Goal: Task Accomplishment & Management: Use online tool/utility

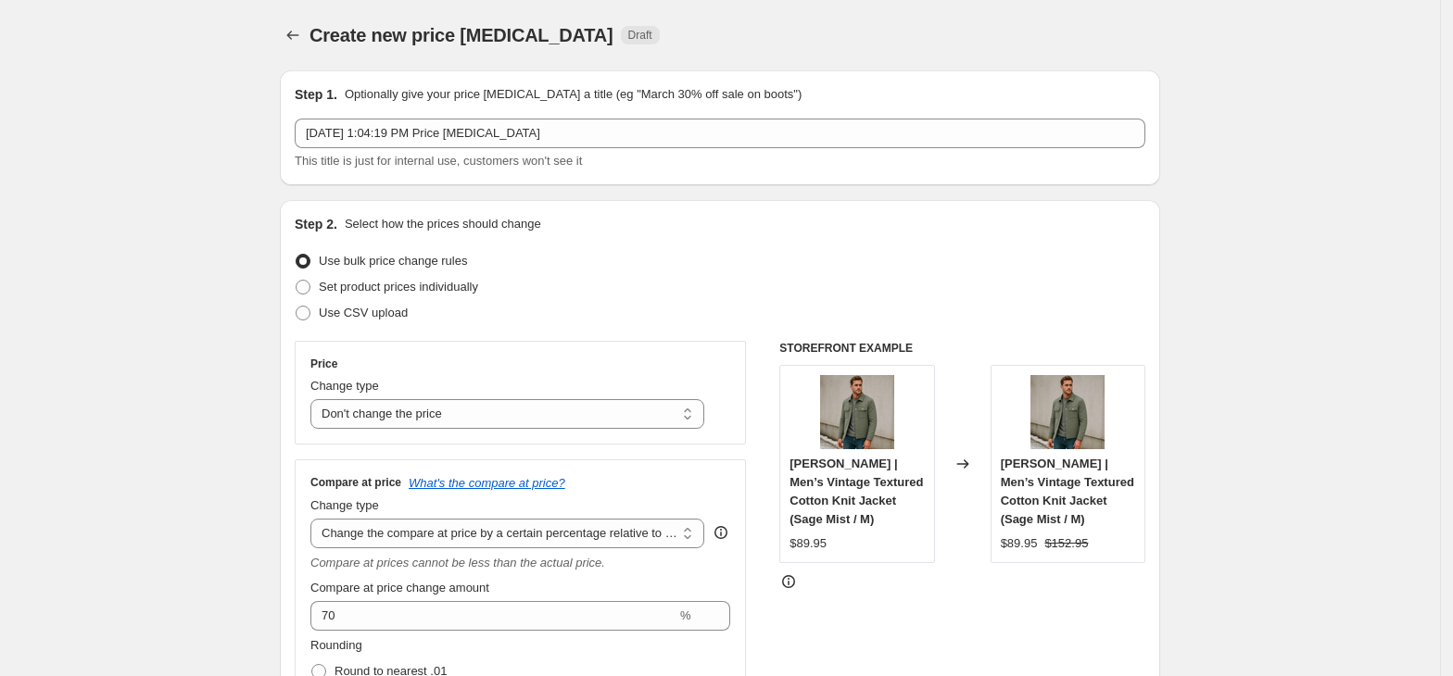
select select "no_change"
select select "pp"
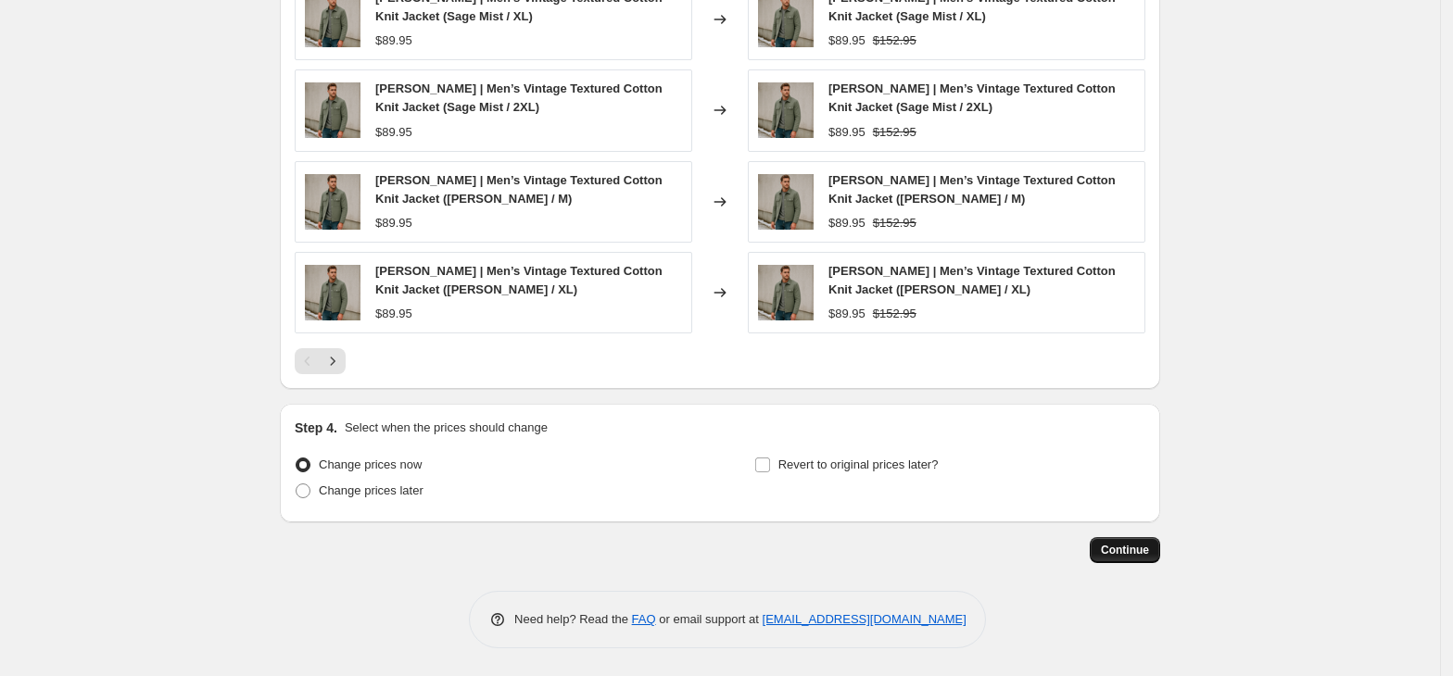
click at [1132, 558] on button "Continue" at bounding box center [1125, 550] width 70 height 26
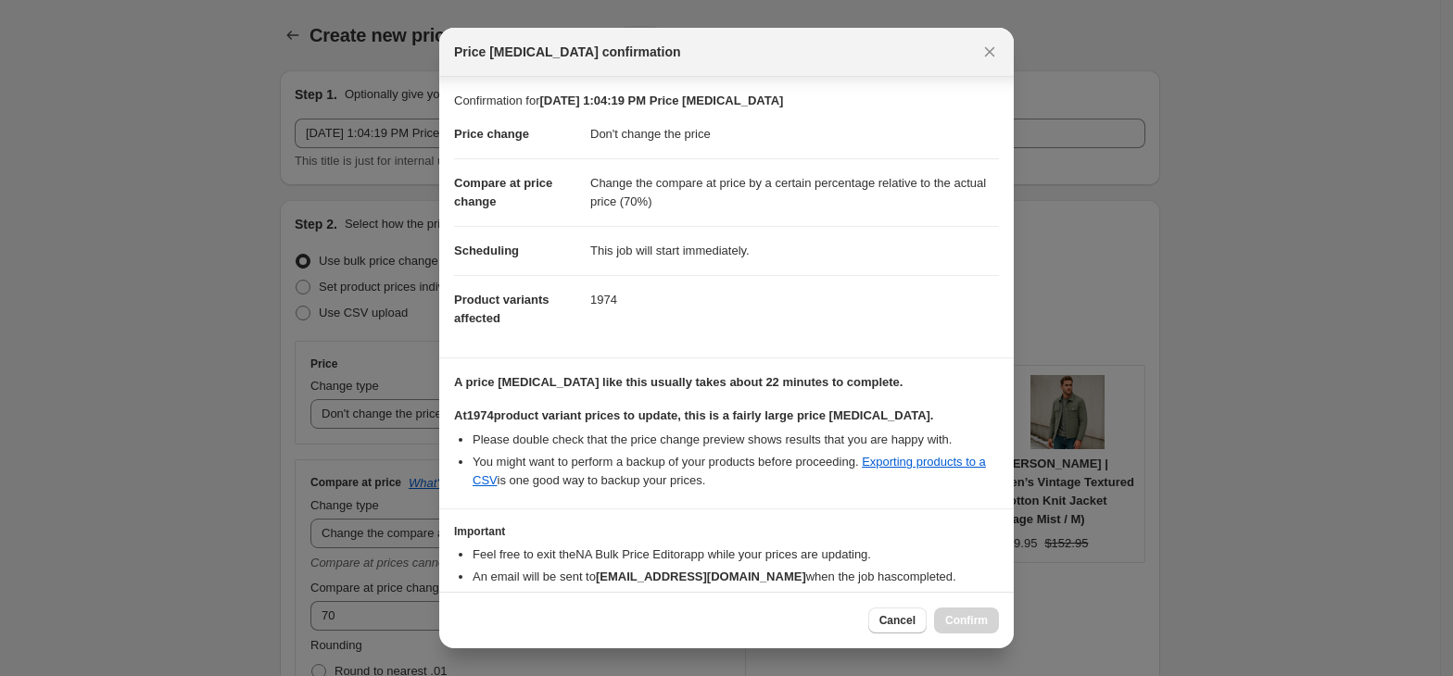
scroll to position [93, 0]
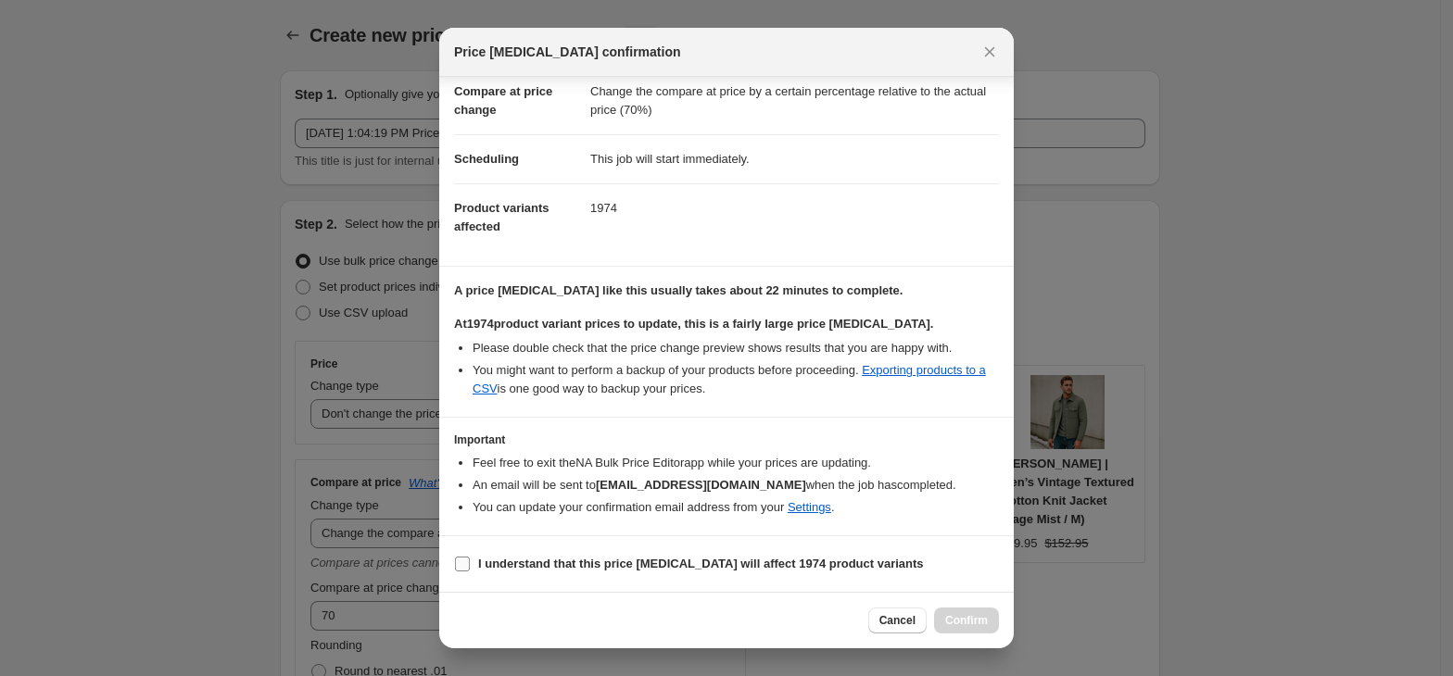
click at [476, 561] on label "I understand that this price change job will affect 1974 product variants" at bounding box center [689, 564] width 470 height 26
click at [470, 561] on input "I understand that this price change job will affect 1974 product variants" at bounding box center [462, 564] width 15 height 15
checkbox input "true"
click at [968, 621] on span "Confirm" at bounding box center [966, 620] width 43 height 15
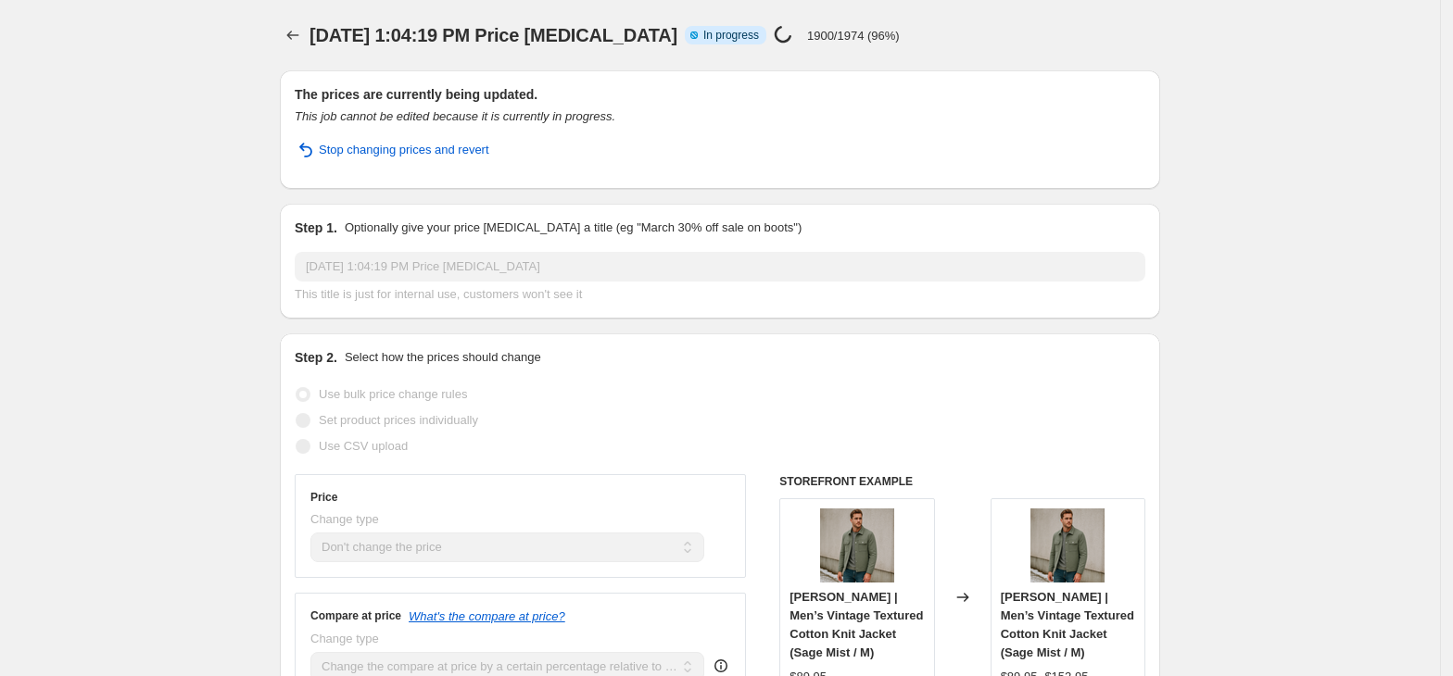
select select "no_change"
select select "pp"
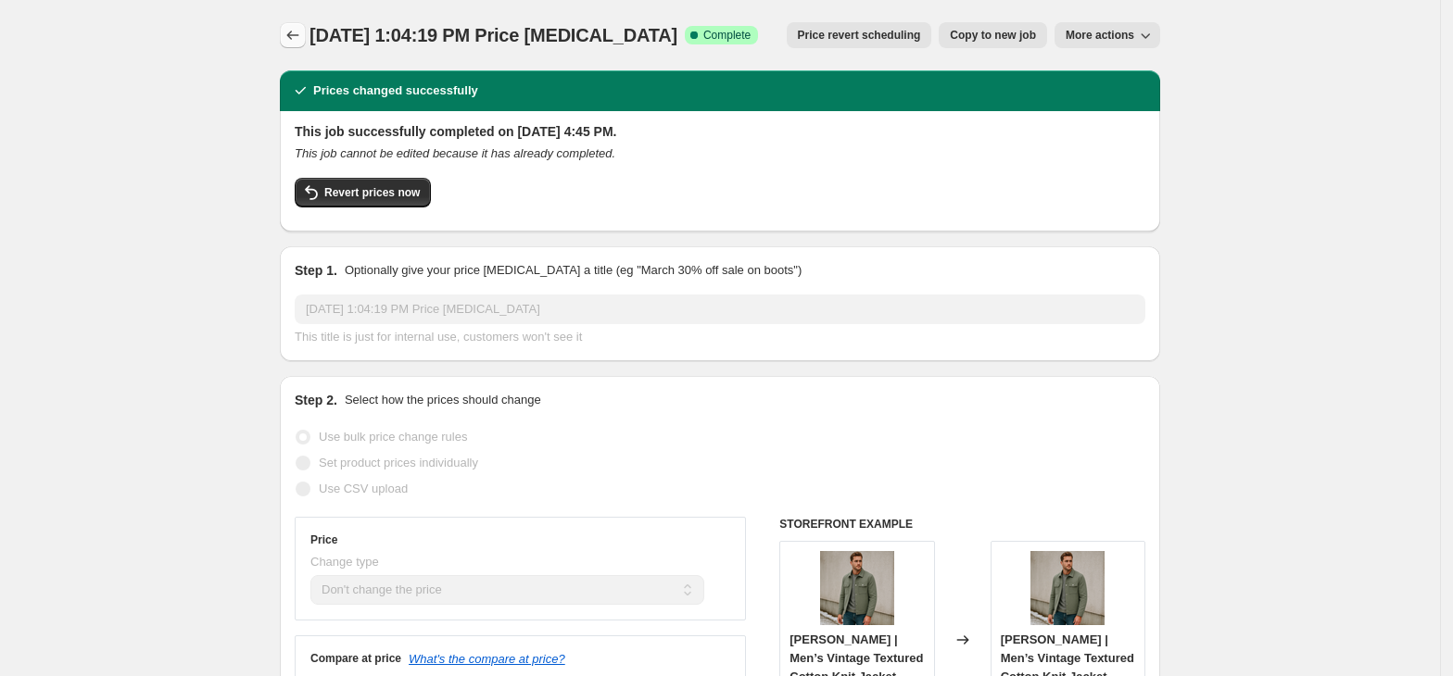
click at [297, 31] on icon "Price change jobs" at bounding box center [293, 35] width 19 height 19
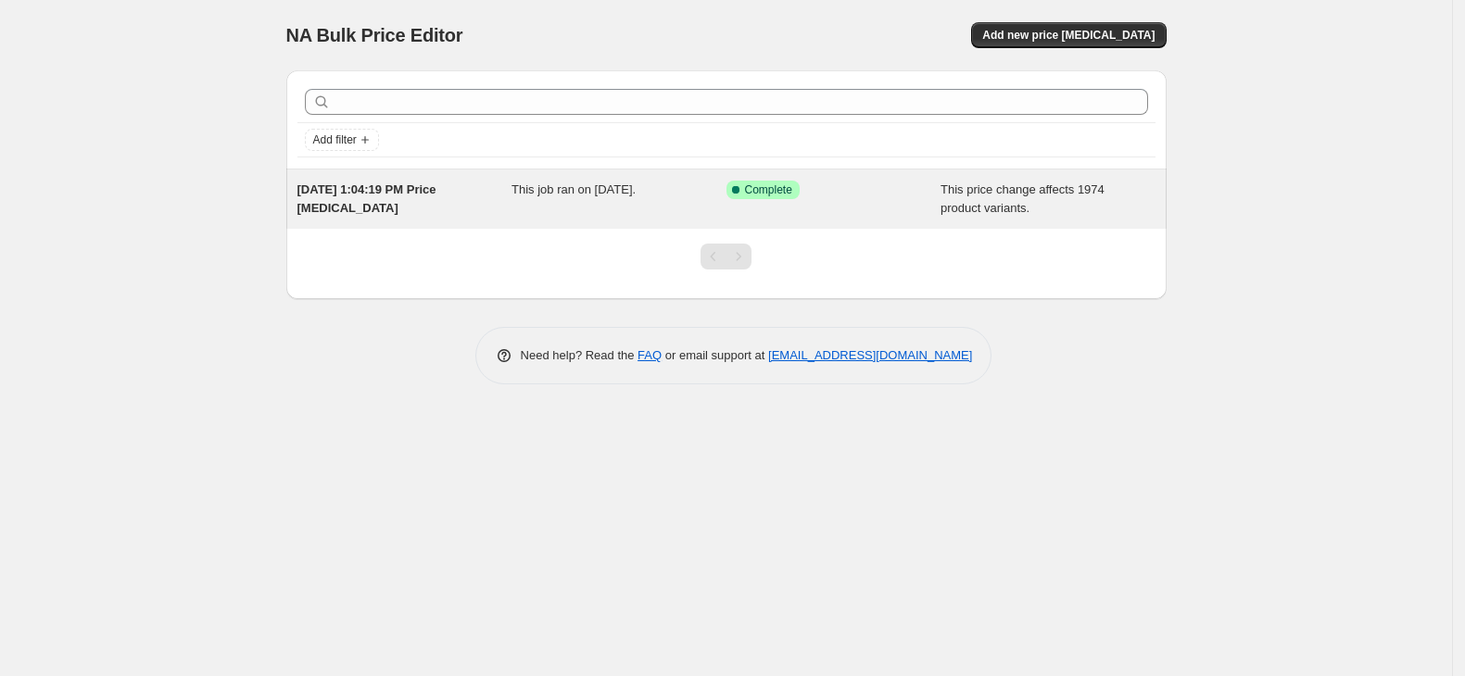
click at [624, 205] on div "This job ran on [DATE]." at bounding box center [618, 199] width 215 height 37
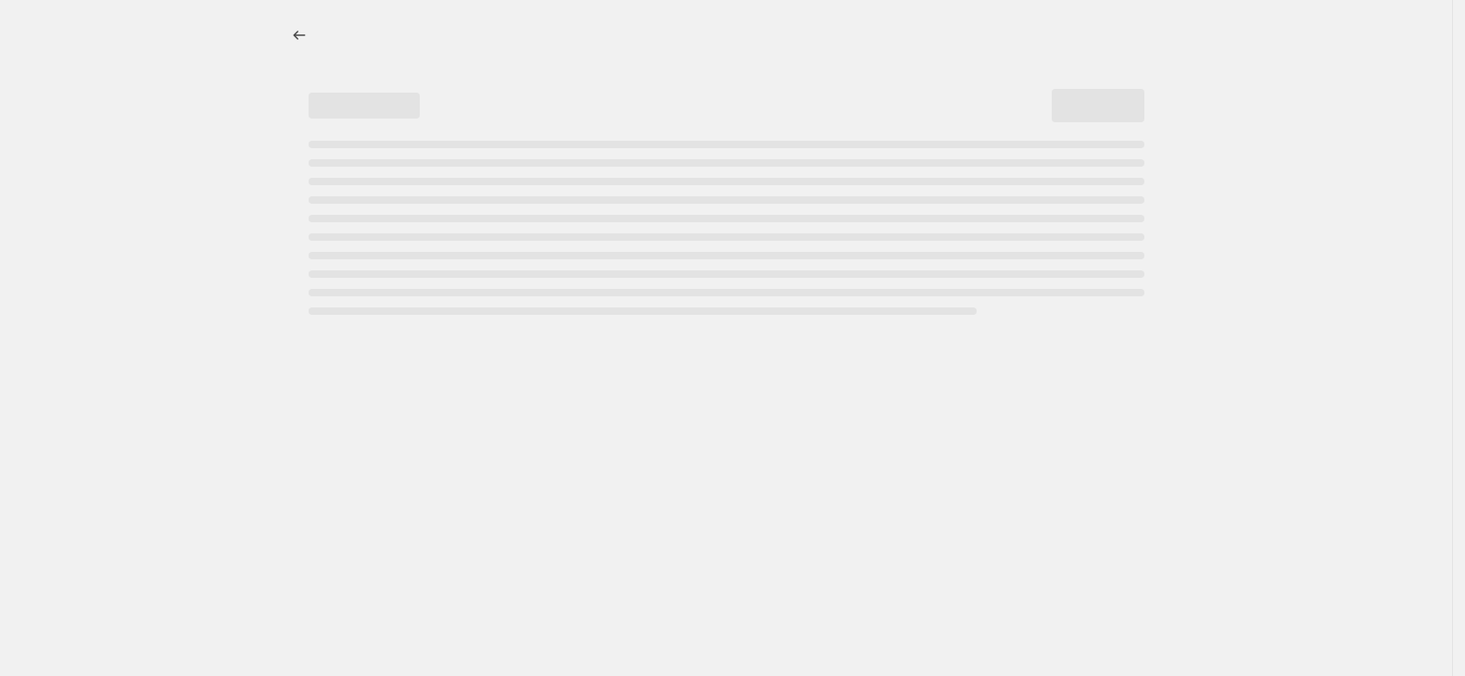
select select "no_change"
select select "pp"
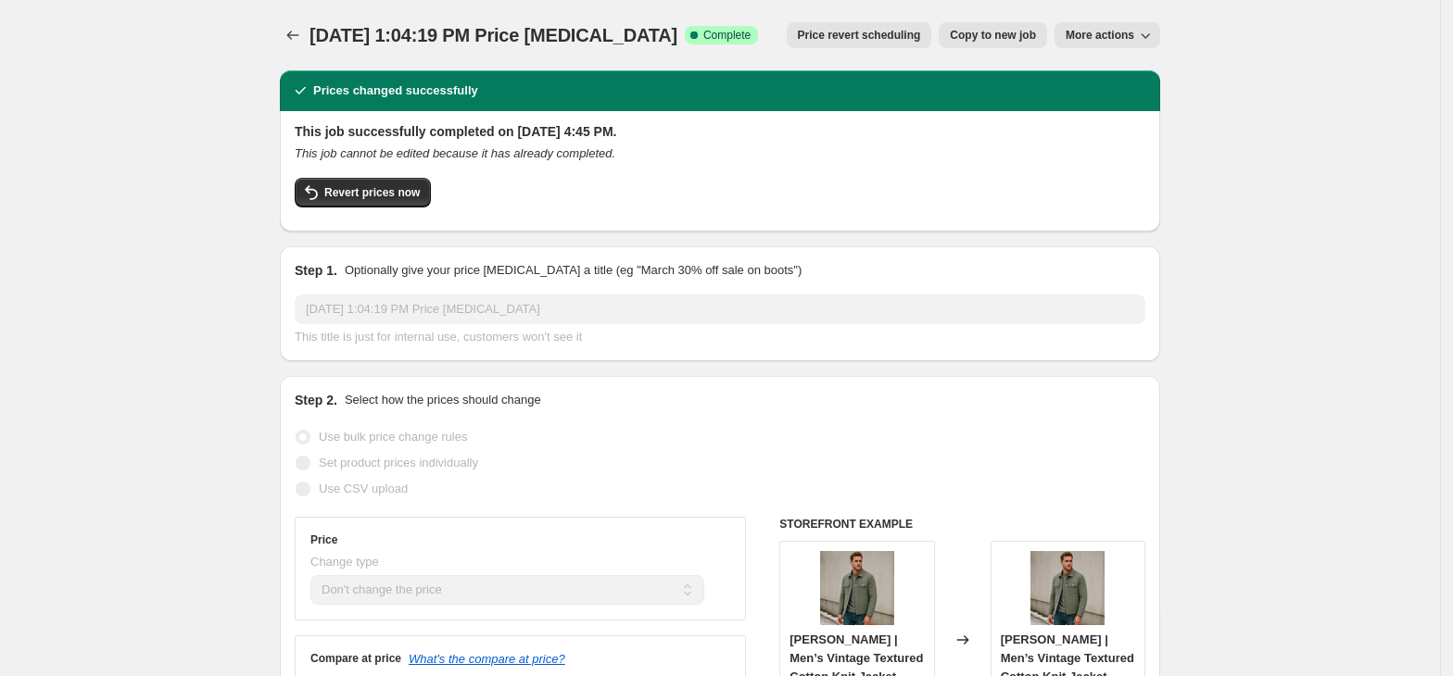
click at [1143, 31] on icon "button" at bounding box center [1145, 35] width 19 height 19
click at [1113, 32] on span "More actions" at bounding box center [1100, 35] width 69 height 15
click at [1106, 106] on span "Delete job" at bounding box center [1101, 105] width 55 height 14
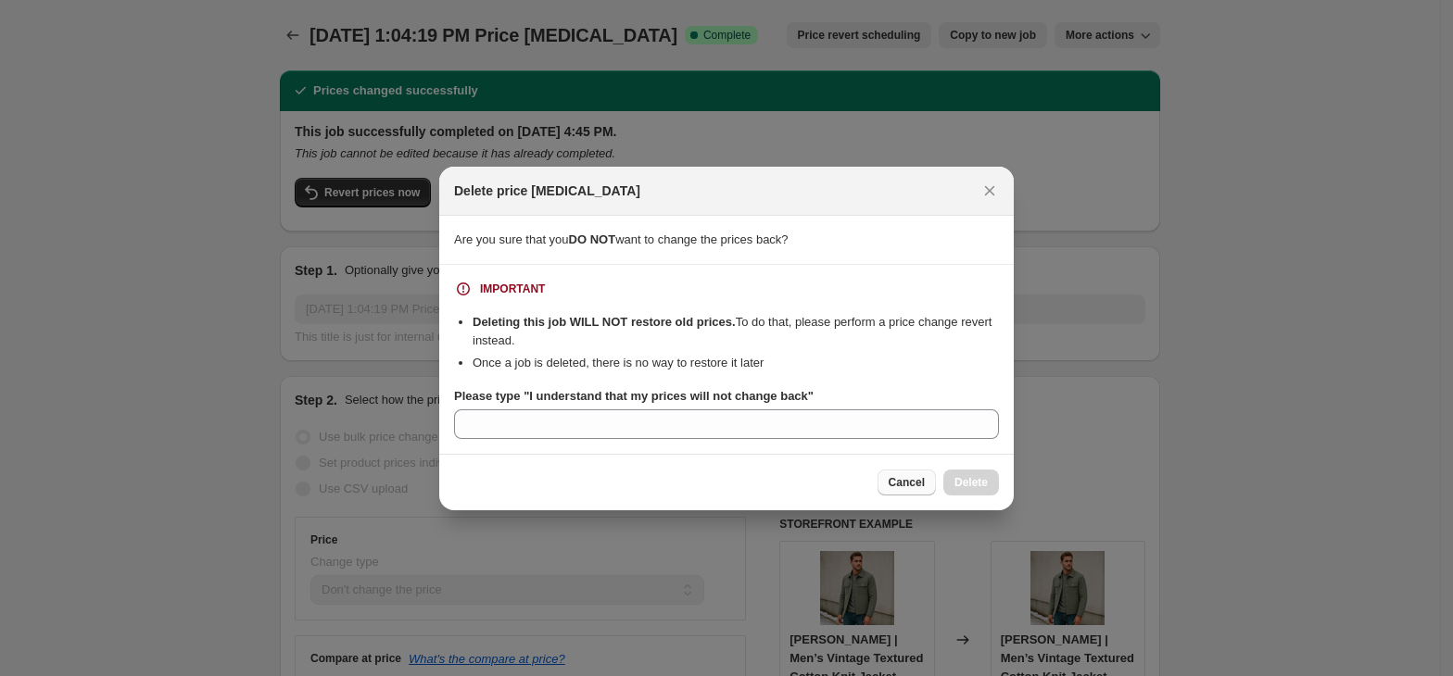
click at [908, 480] on span "Cancel" at bounding box center [907, 482] width 36 height 15
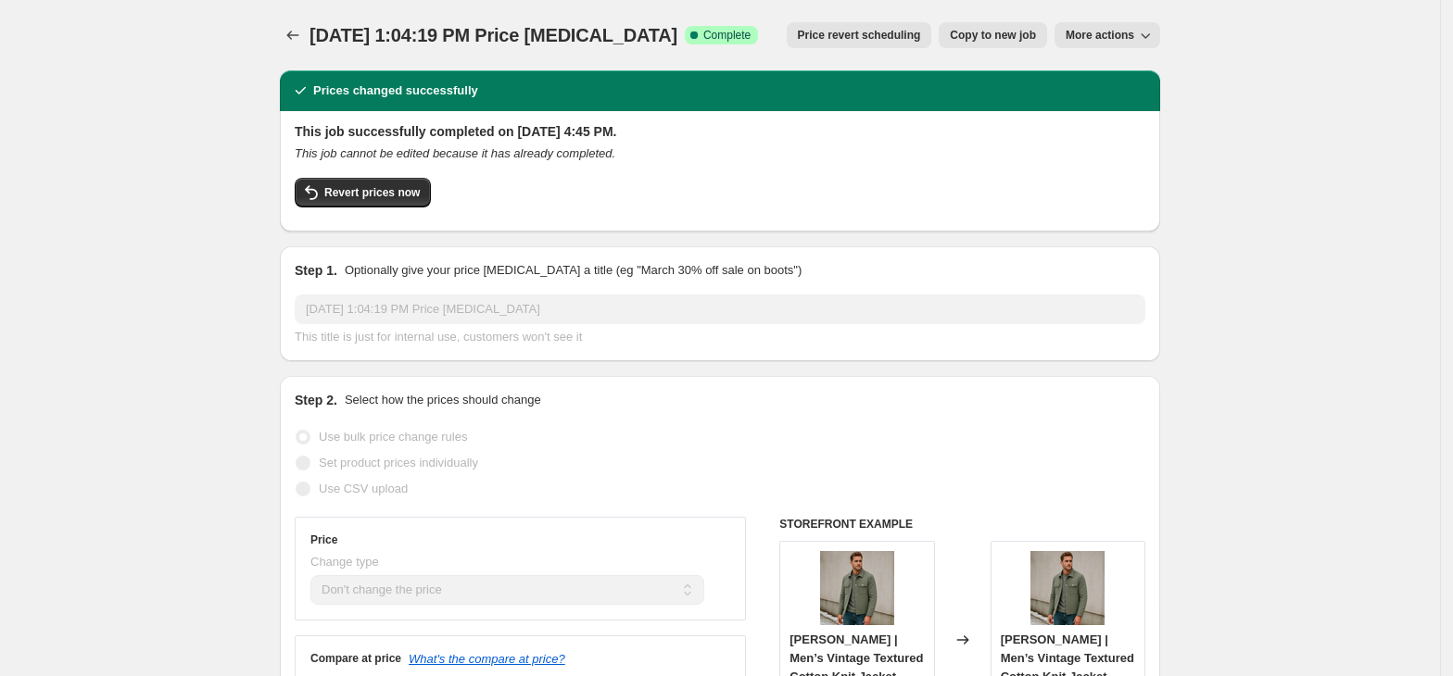
click at [921, 34] on span "Price revert scheduling" at bounding box center [859, 35] width 123 height 15
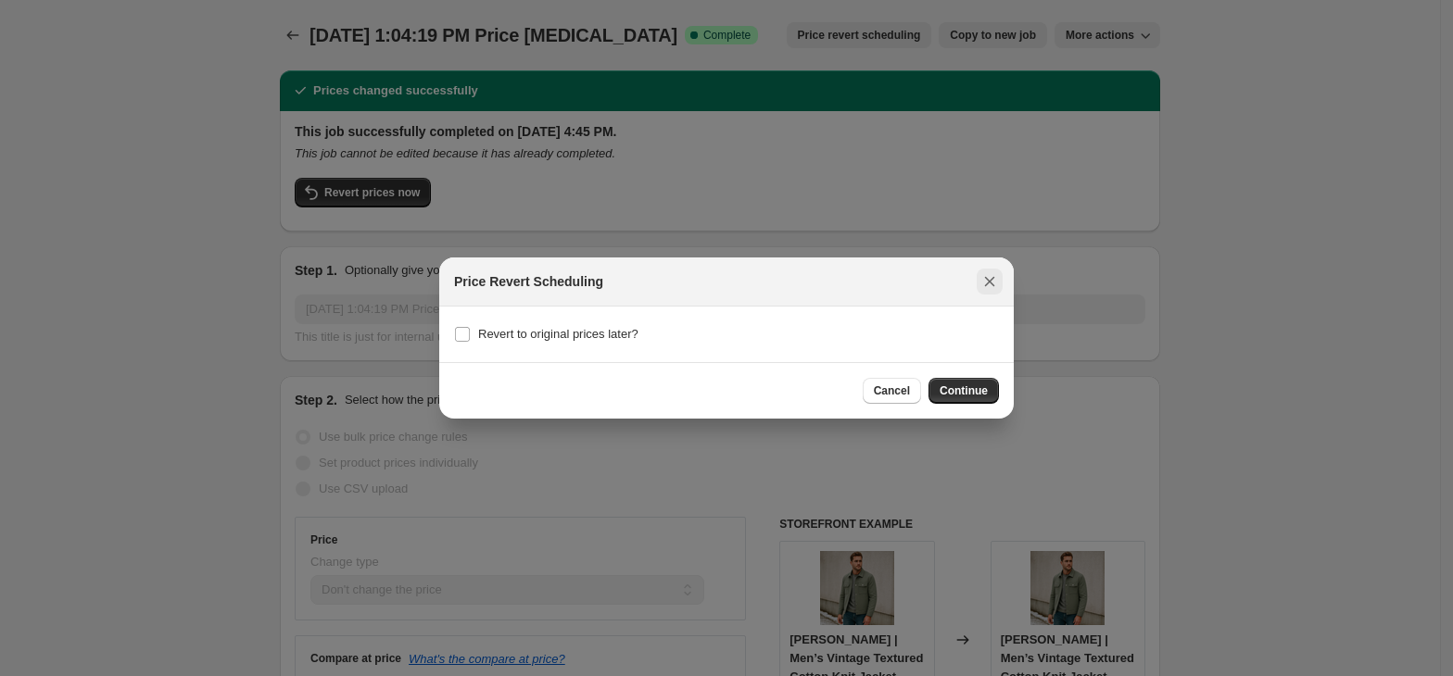
click at [990, 276] on icon "Close" at bounding box center [989, 281] width 19 height 19
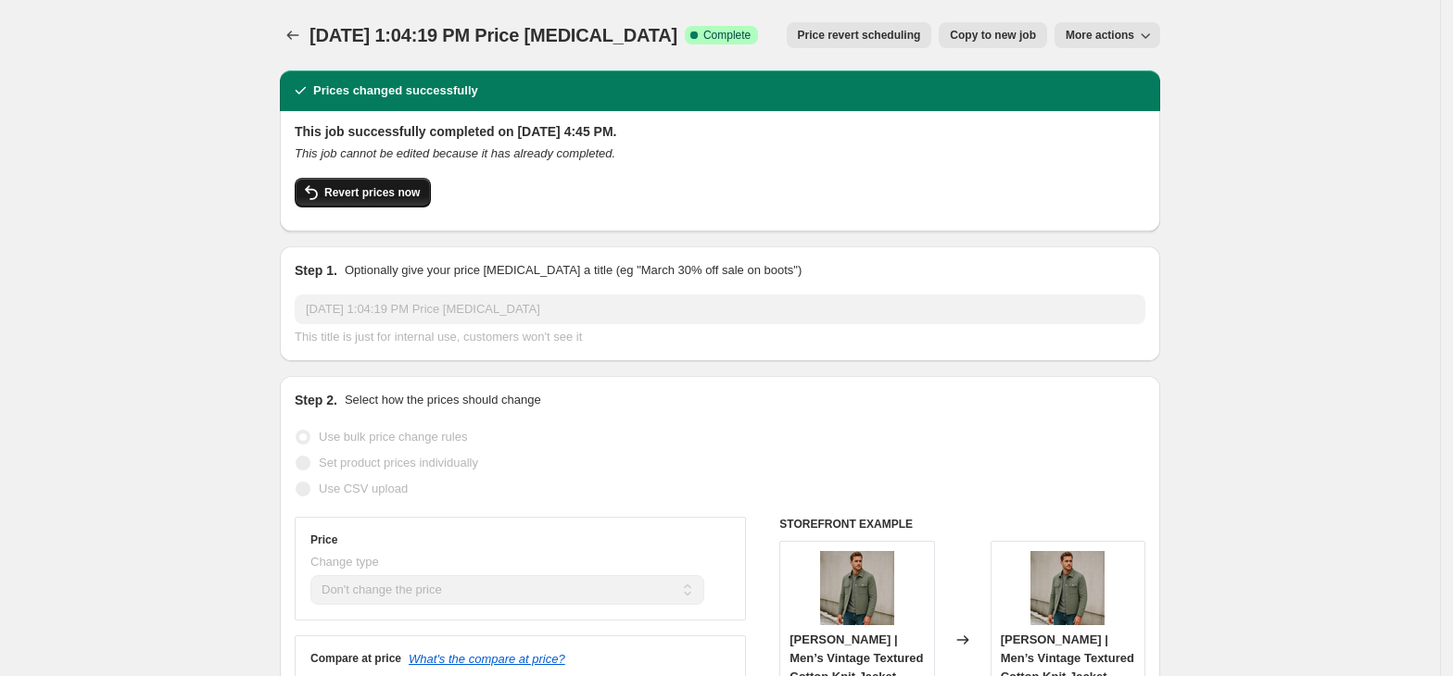
click at [343, 196] on span "Revert prices now" at bounding box center [371, 192] width 95 height 15
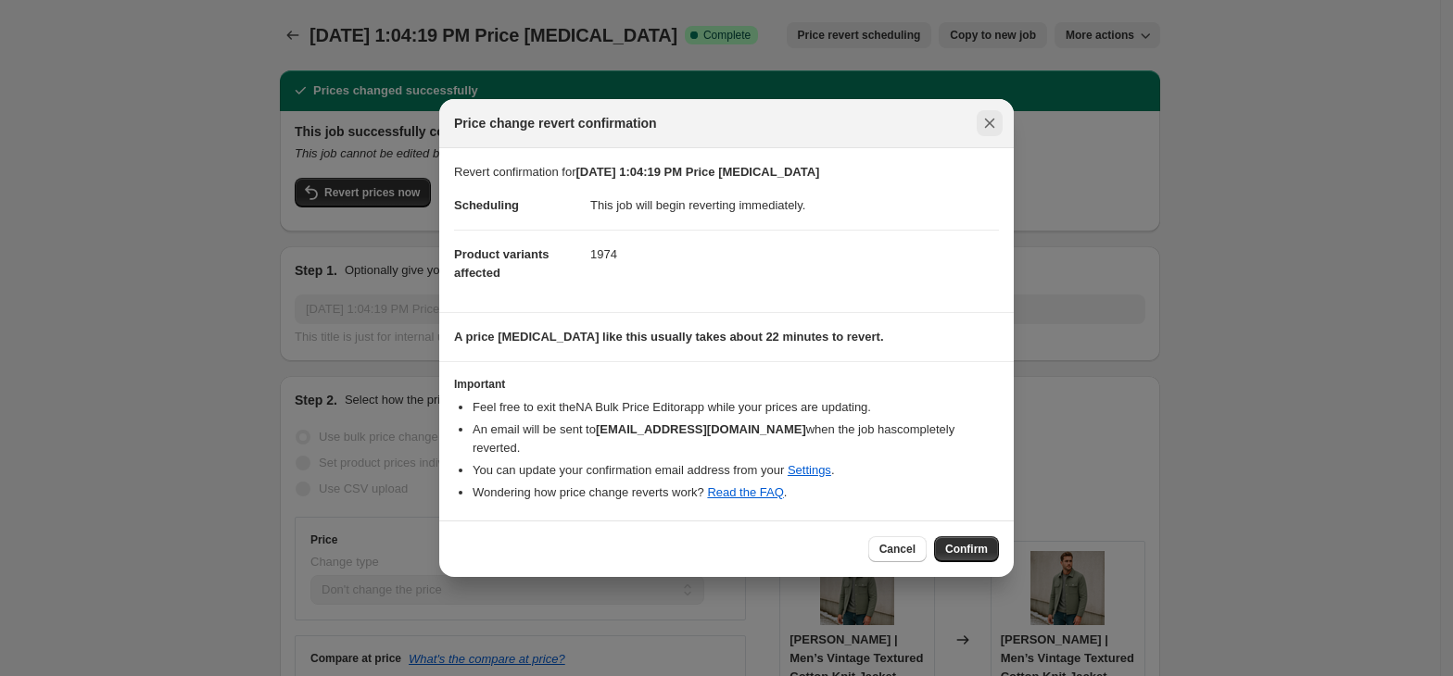
click at [988, 133] on icon "Close" at bounding box center [989, 123] width 19 height 19
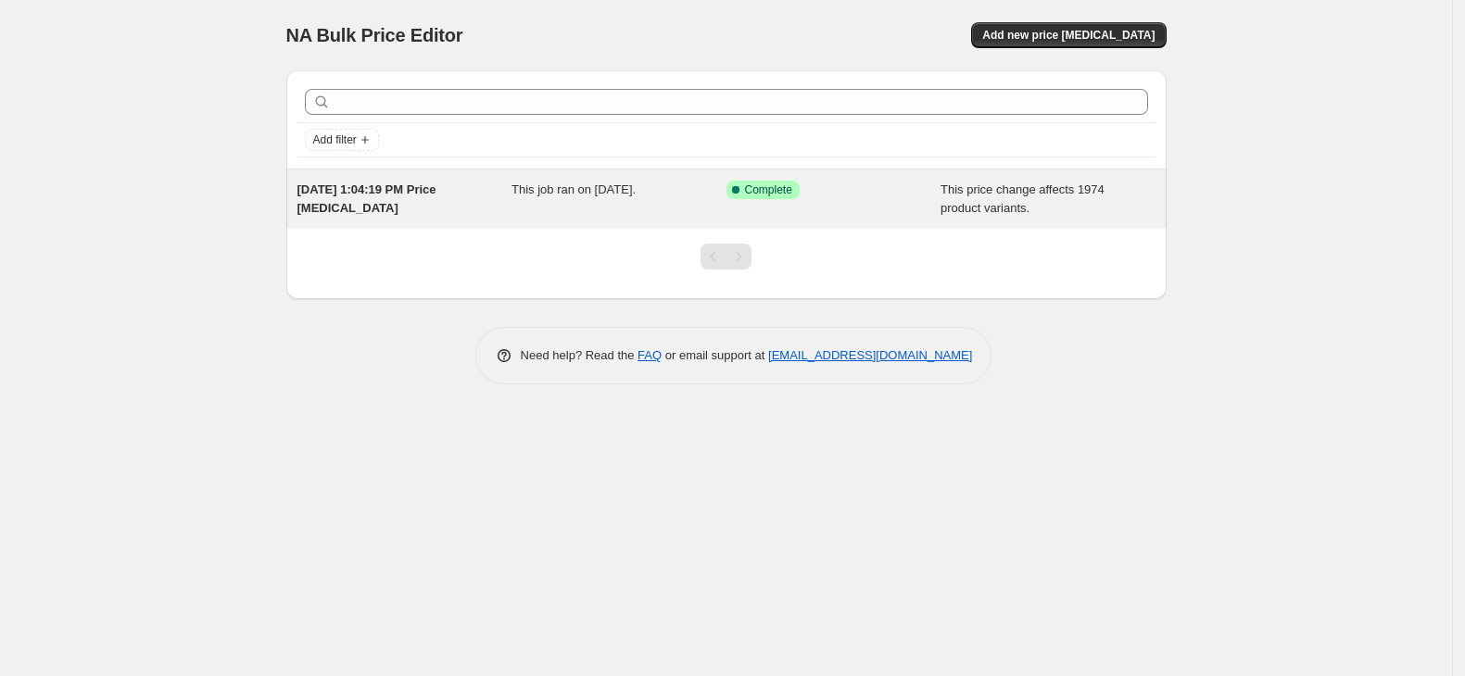
click at [821, 194] on div "Success Complete Complete" at bounding box center [819, 190] width 187 height 19
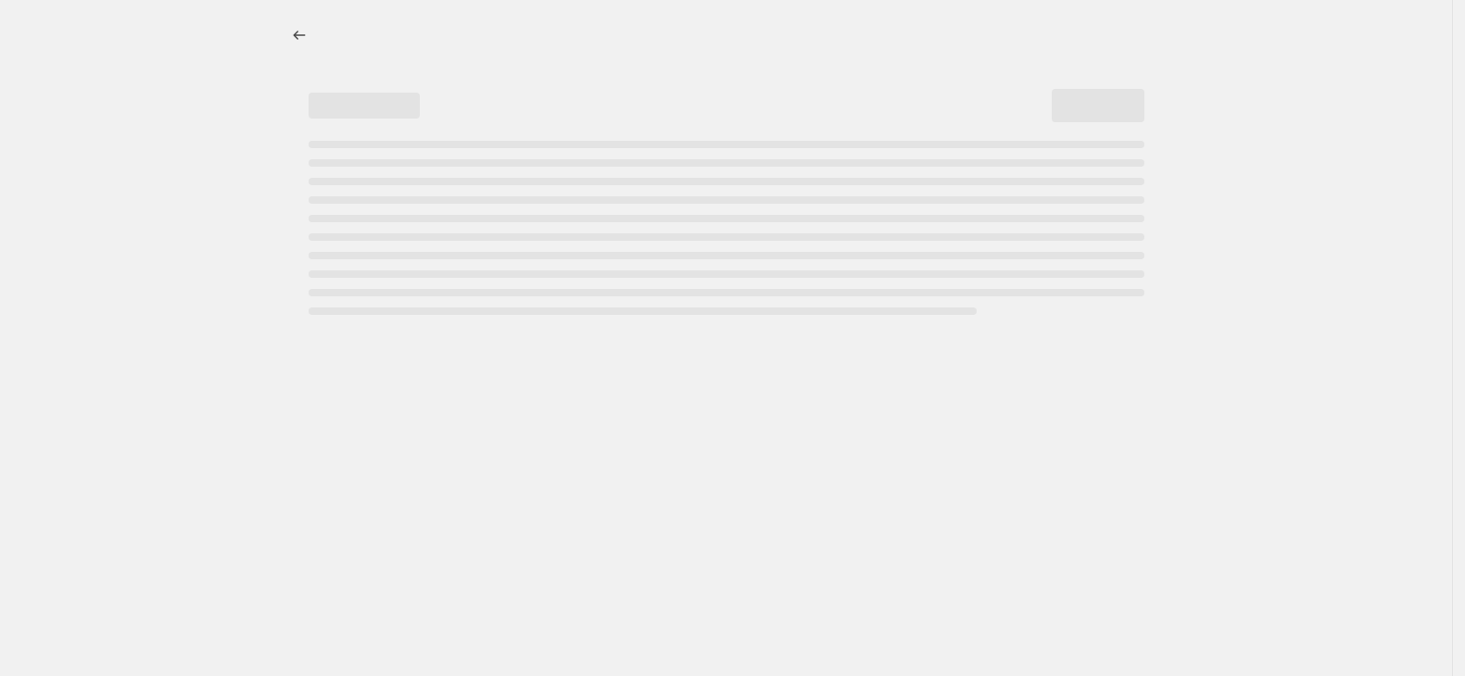
select select "no_change"
select select "pp"
